Goal: Task Accomplishment & Management: Use online tool/utility

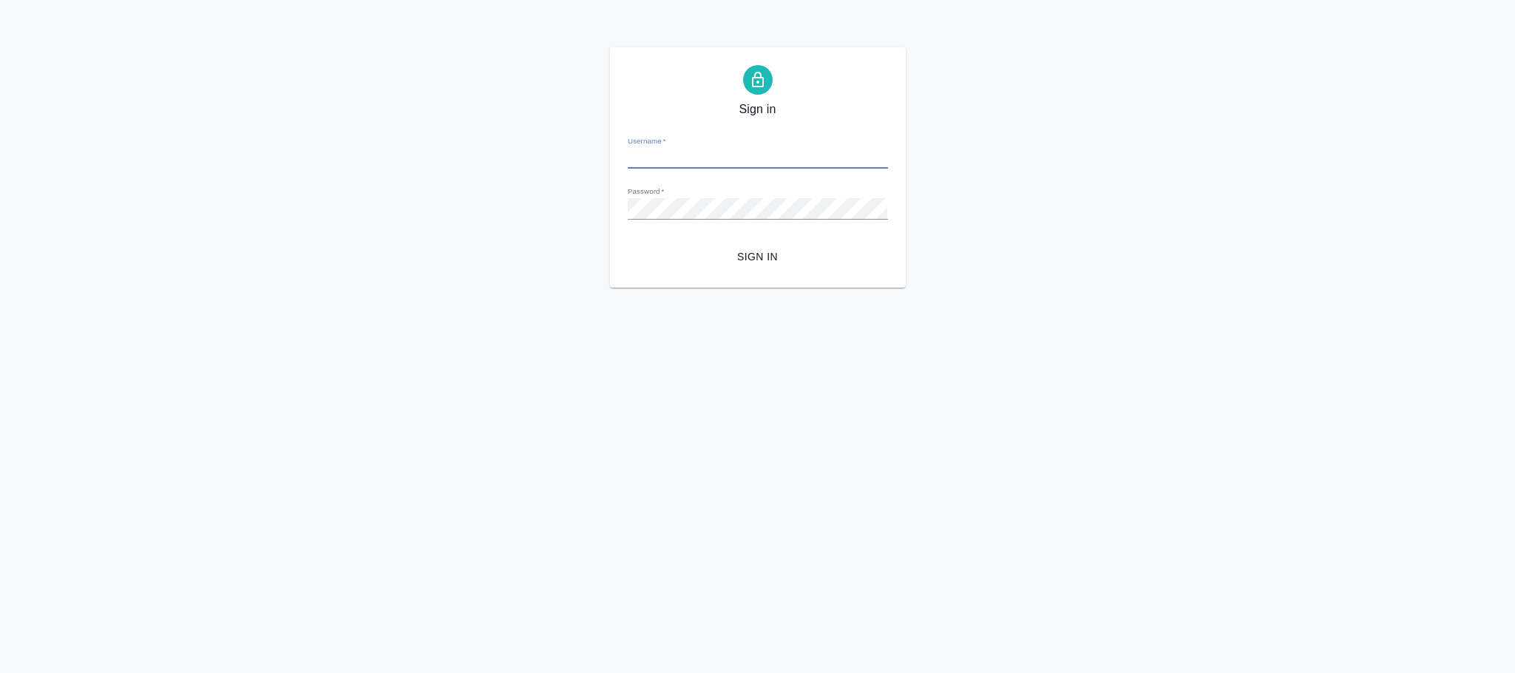
type input "n.fokina@awatera.com"
click at [764, 251] on span "Sign in" at bounding box center [758, 257] width 237 height 18
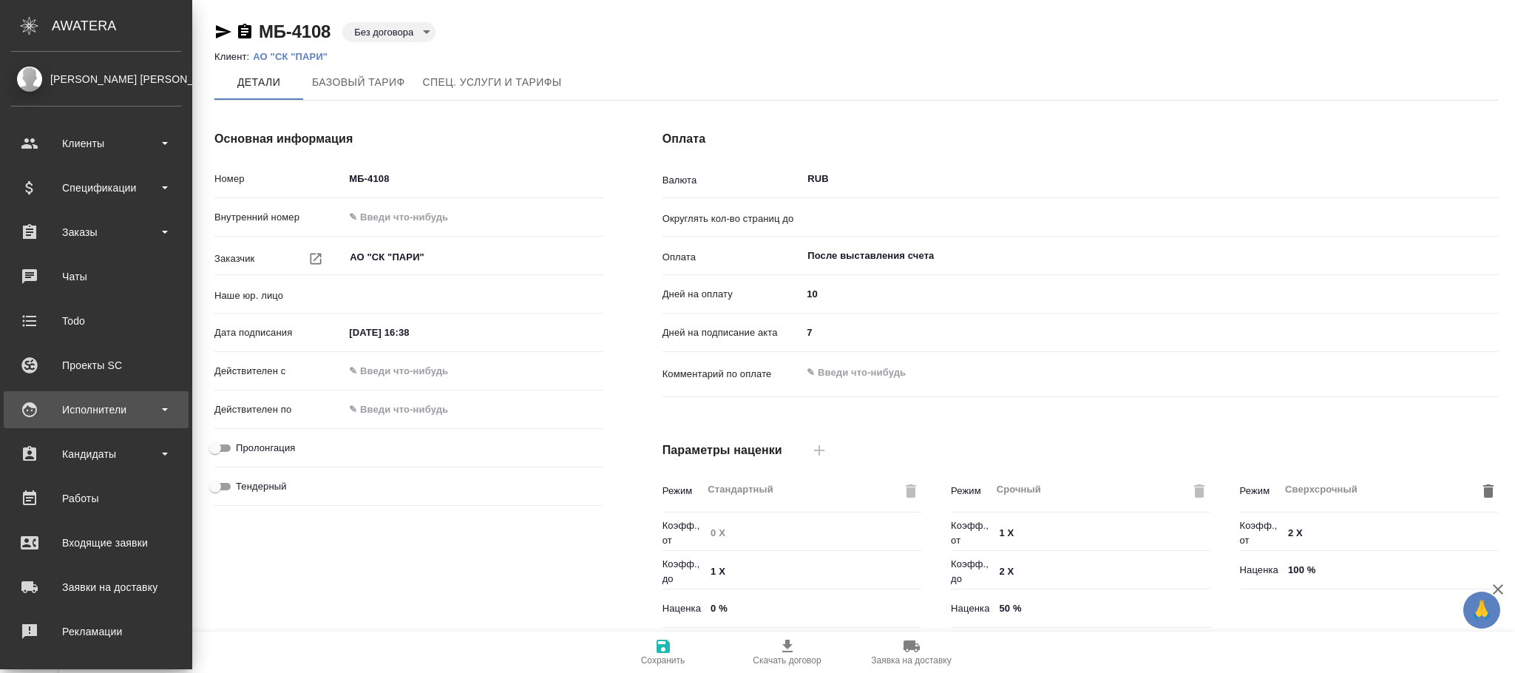
type input "(МБ) ООО "Монблан""
type input "0.01"
type textarea "x"
type input "Прайс_2025_филиалы"
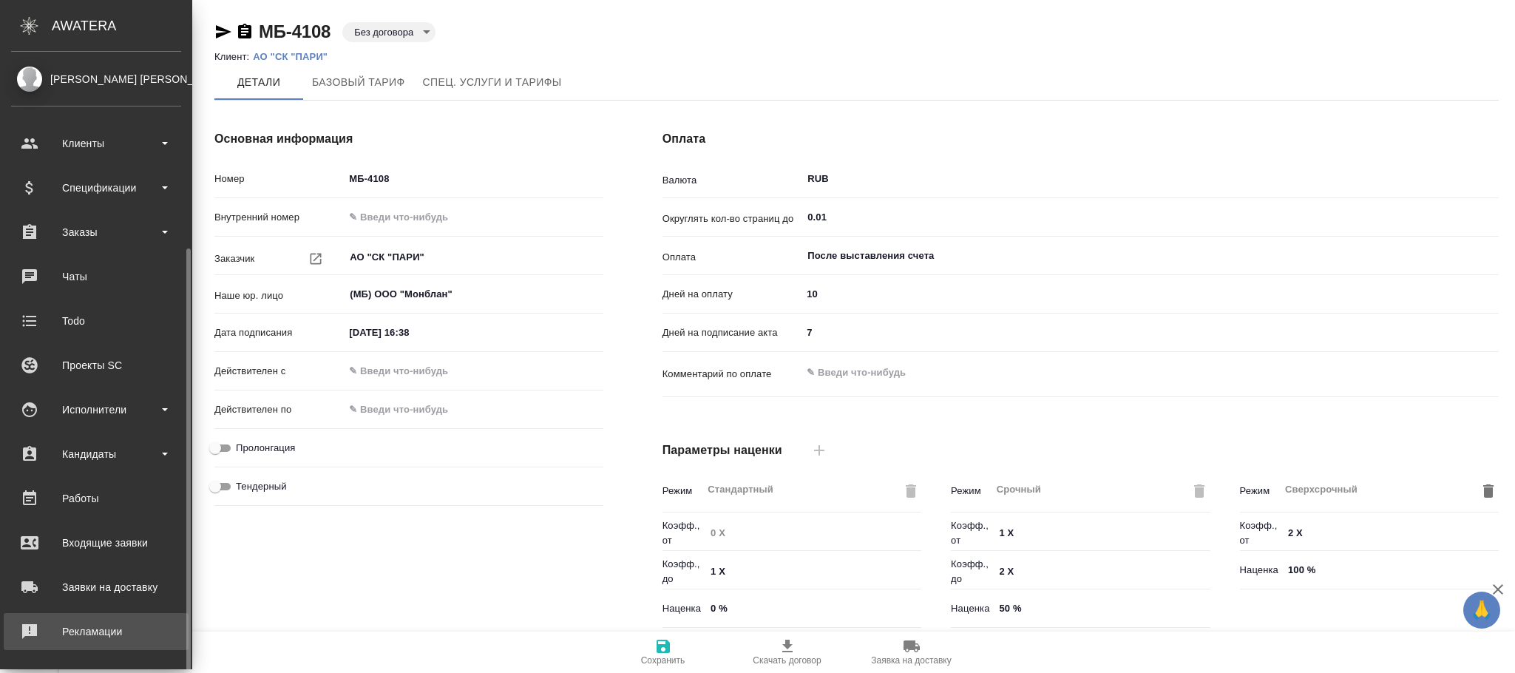
scroll to position [180, 0]
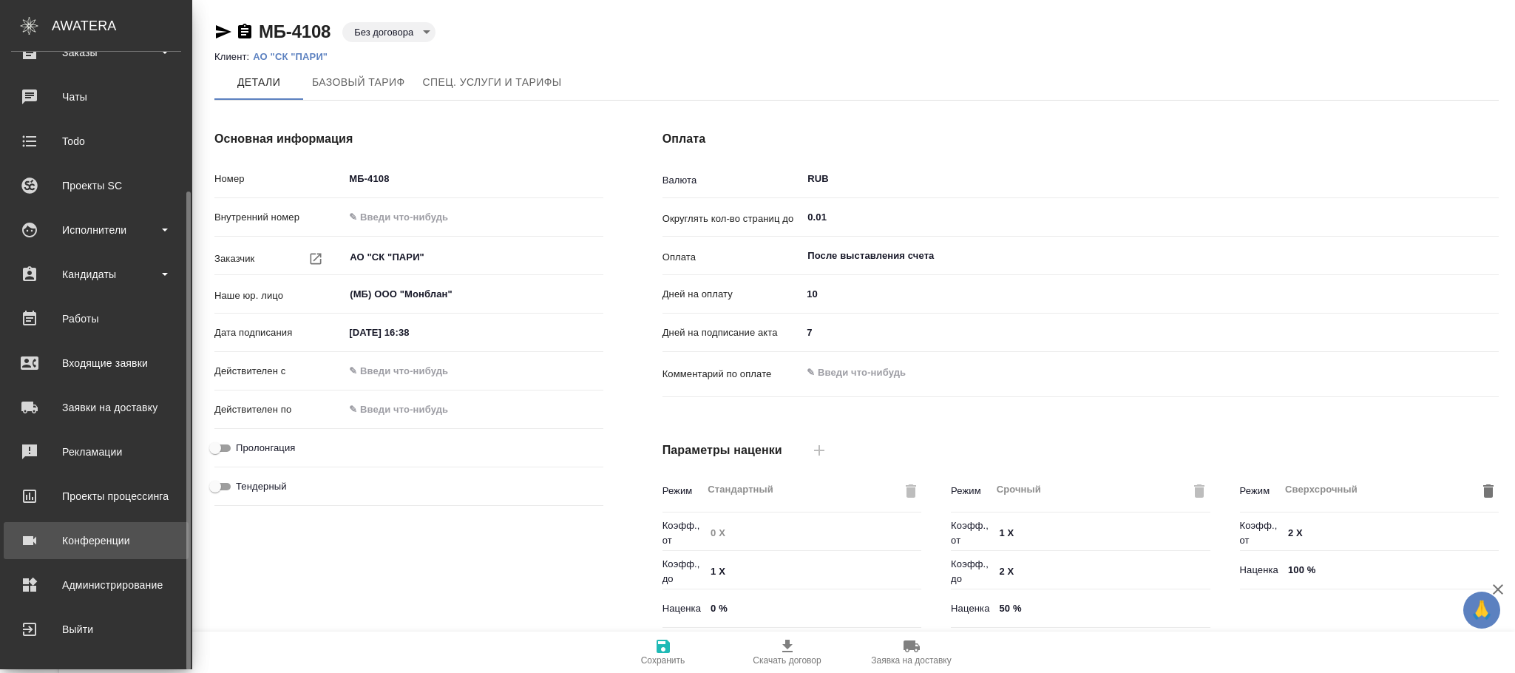
type input "Стандартный шаблон - 30-70-100 - ВЫБЕРИ МЕНЯ!"
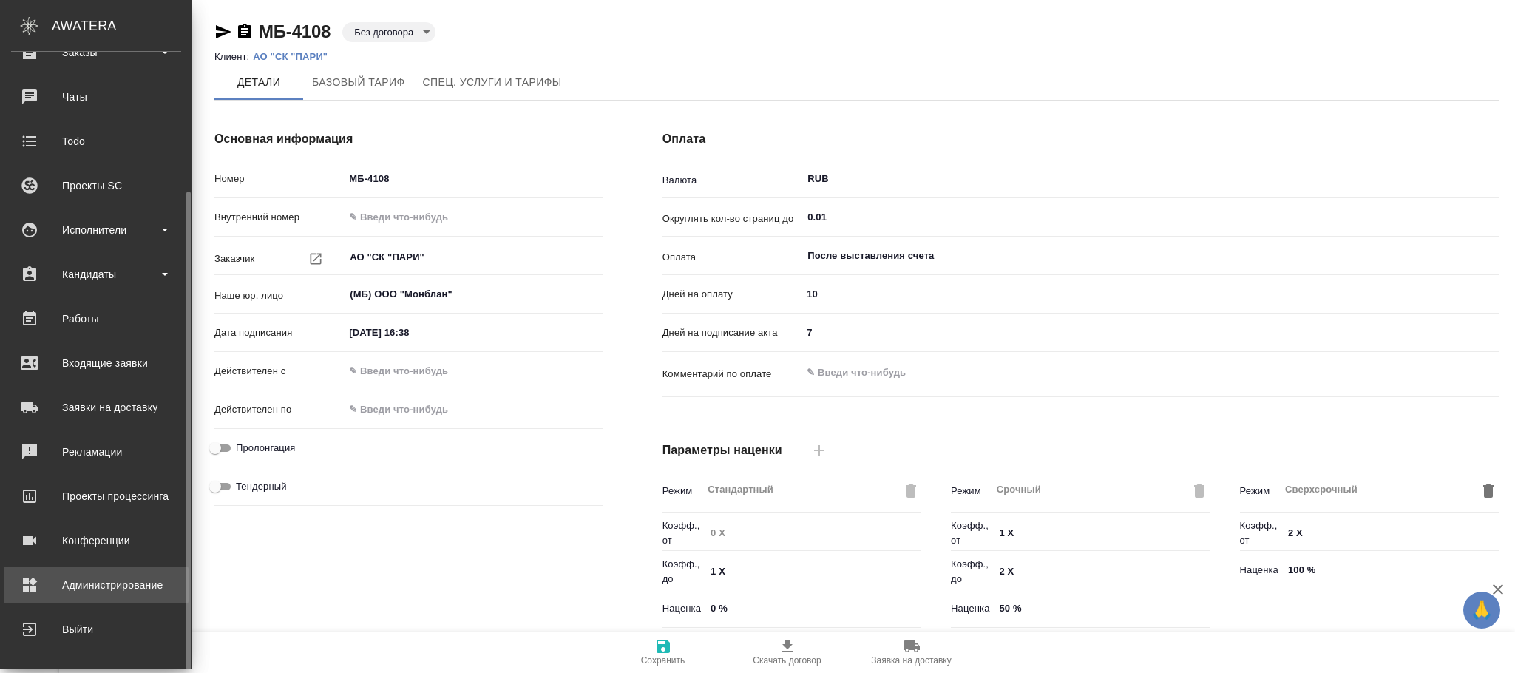
click at [120, 583] on div "Администрирование" at bounding box center [96, 585] width 170 height 22
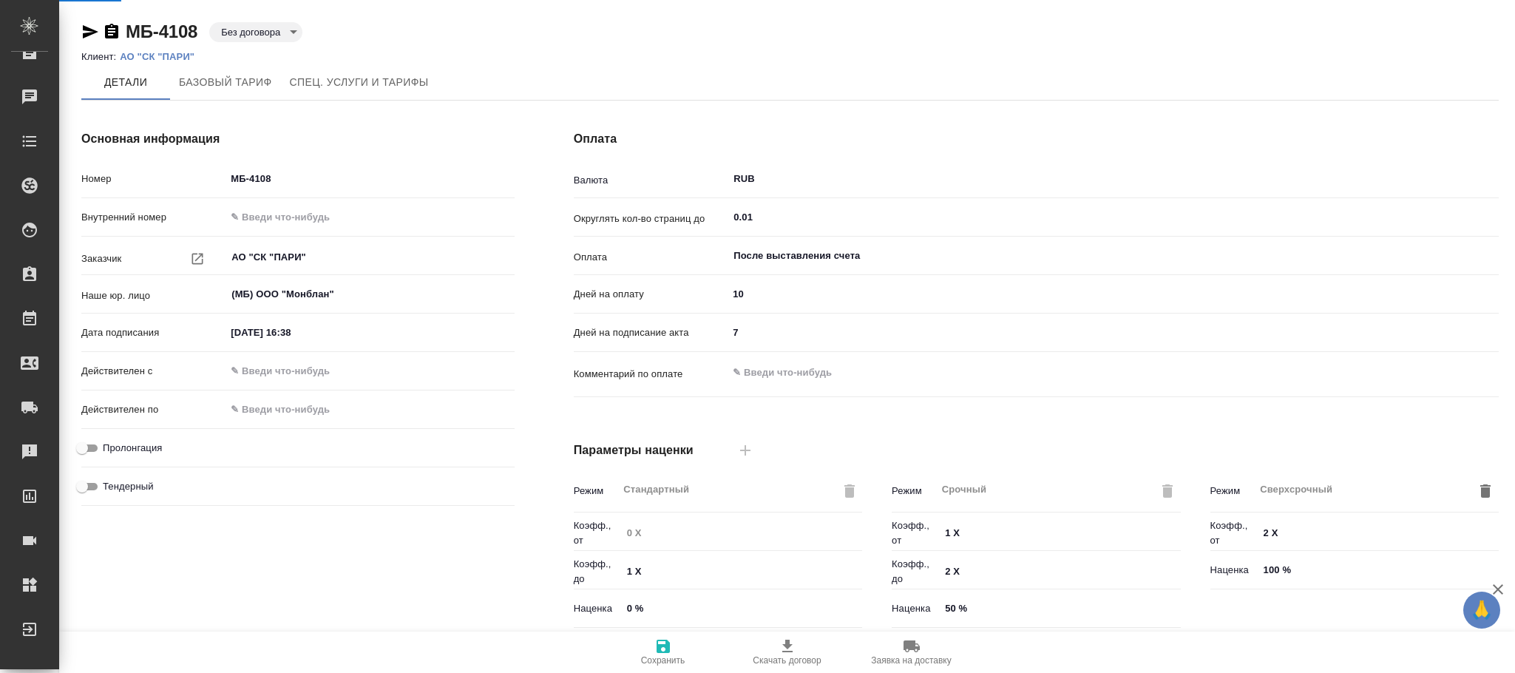
type textarea "x"
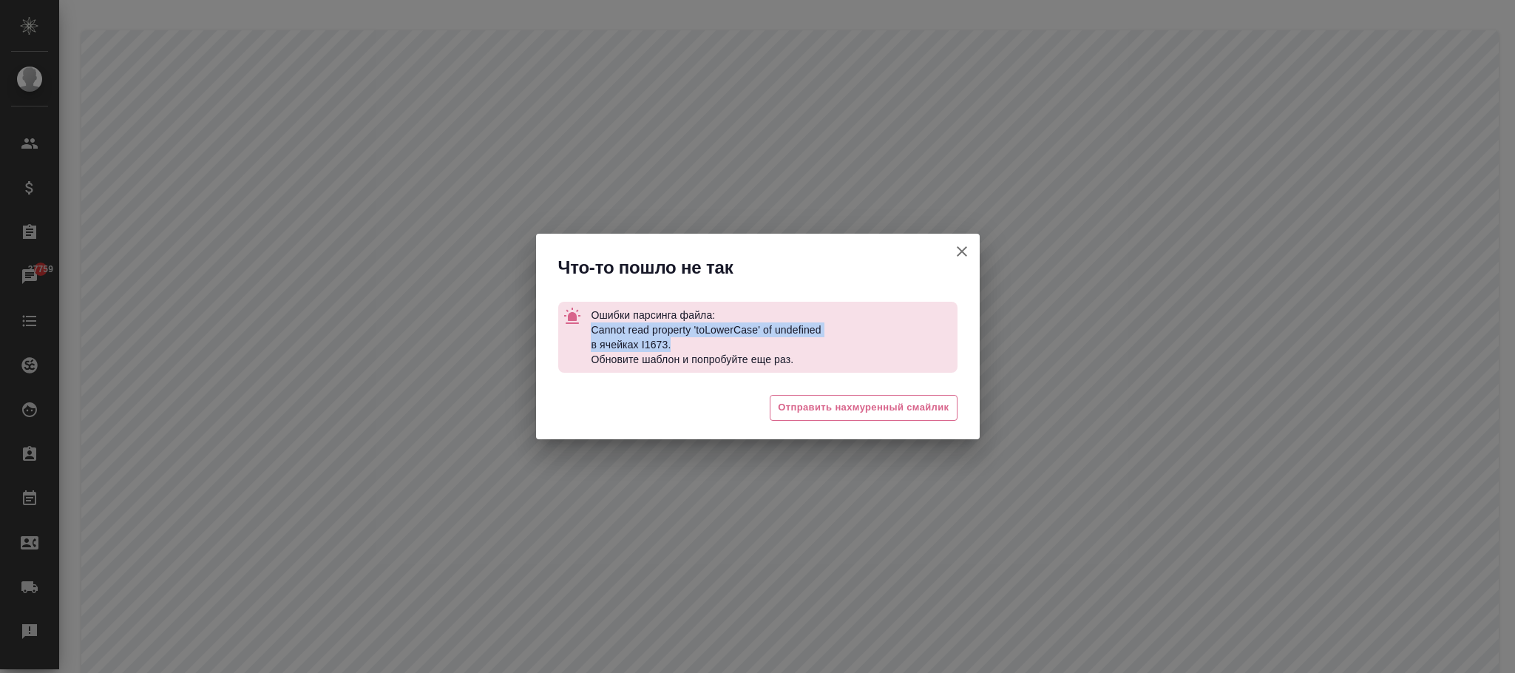
drag, startPoint x: 593, startPoint y: 329, endPoint x: 671, endPoint y: 340, distance: 78.4
click at [671, 340] on p "Ошибки парсинга файла: Cannot read property 'toLowerCase' of undefined в ячейка…" at bounding box center [774, 337] width 366 height 71
click at [670, 396] on div "😒 Отправить нахмуренный смайлик" at bounding box center [758, 409] width 444 height 59
click at [967, 248] on icon "button" at bounding box center [962, 252] width 18 height 18
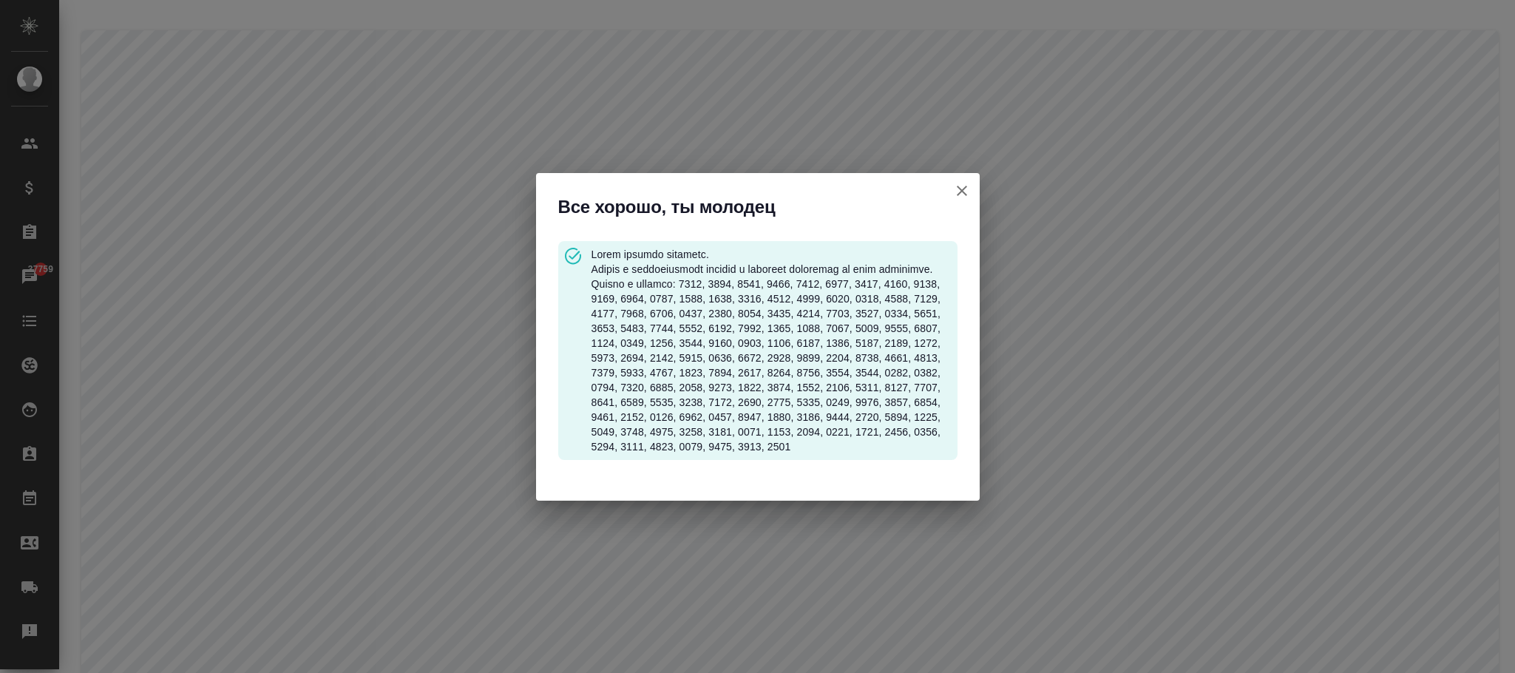
click at [965, 182] on icon "button" at bounding box center [962, 191] width 18 height 18
